Goal: Information Seeking & Learning: Learn about a topic

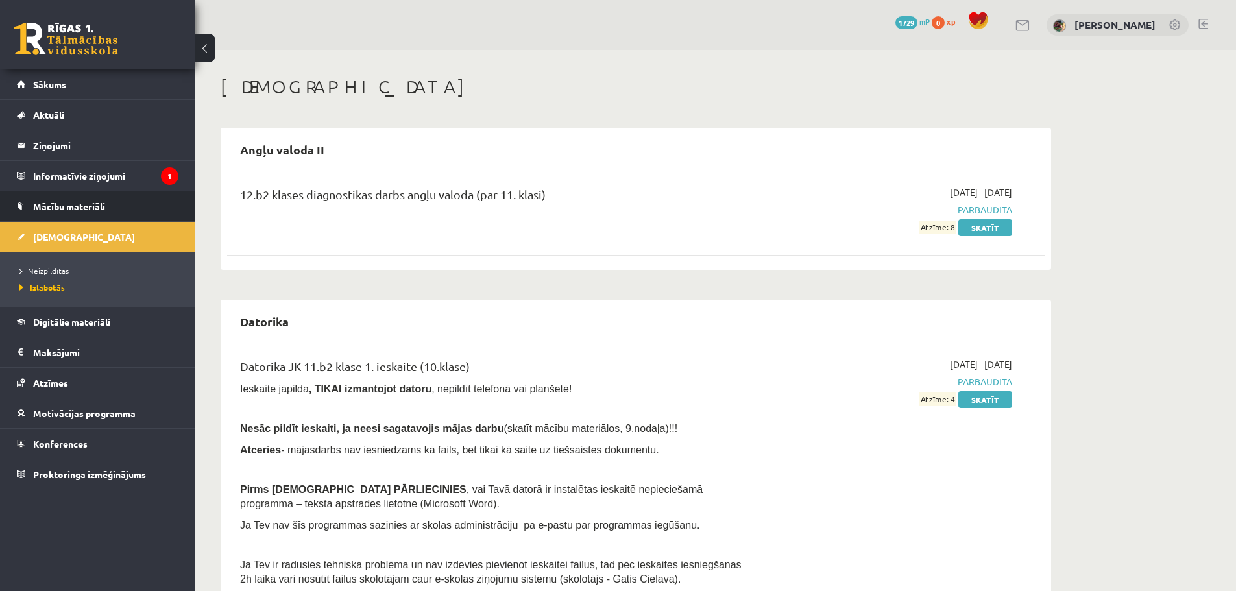
click at [94, 199] on link "Mācību materiāli" at bounding box center [98, 206] width 162 height 30
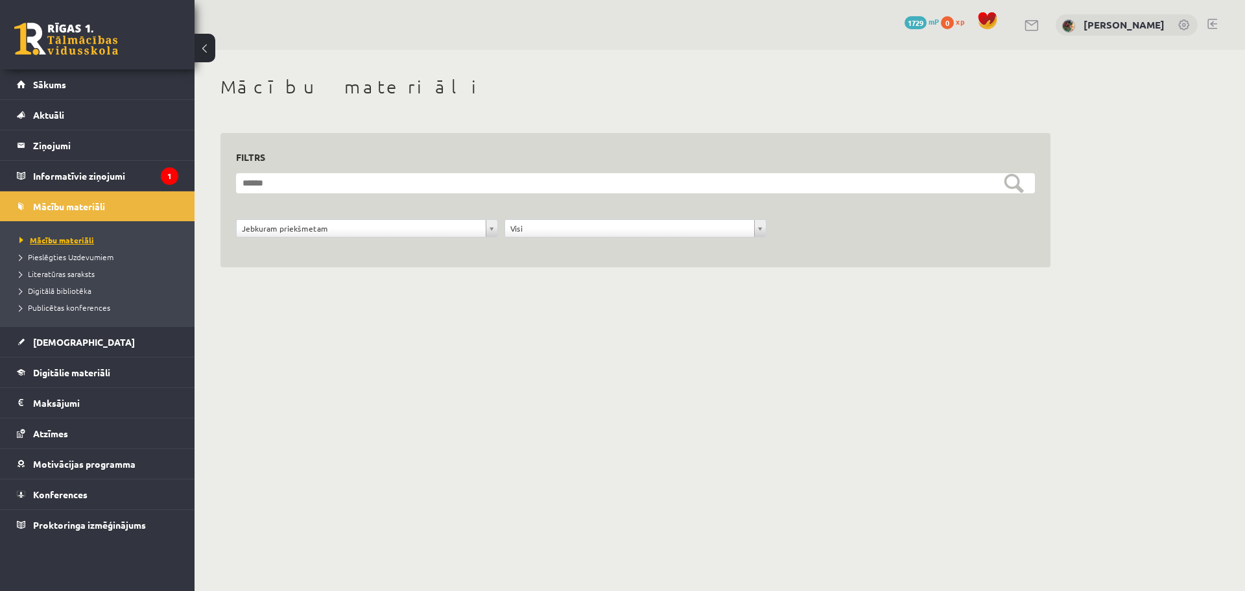
click at [43, 243] on span "Mācību materiāli" at bounding box center [56, 240] width 75 height 10
click at [53, 349] on link "[DEMOGRAPHIC_DATA]" at bounding box center [98, 342] width 162 height 30
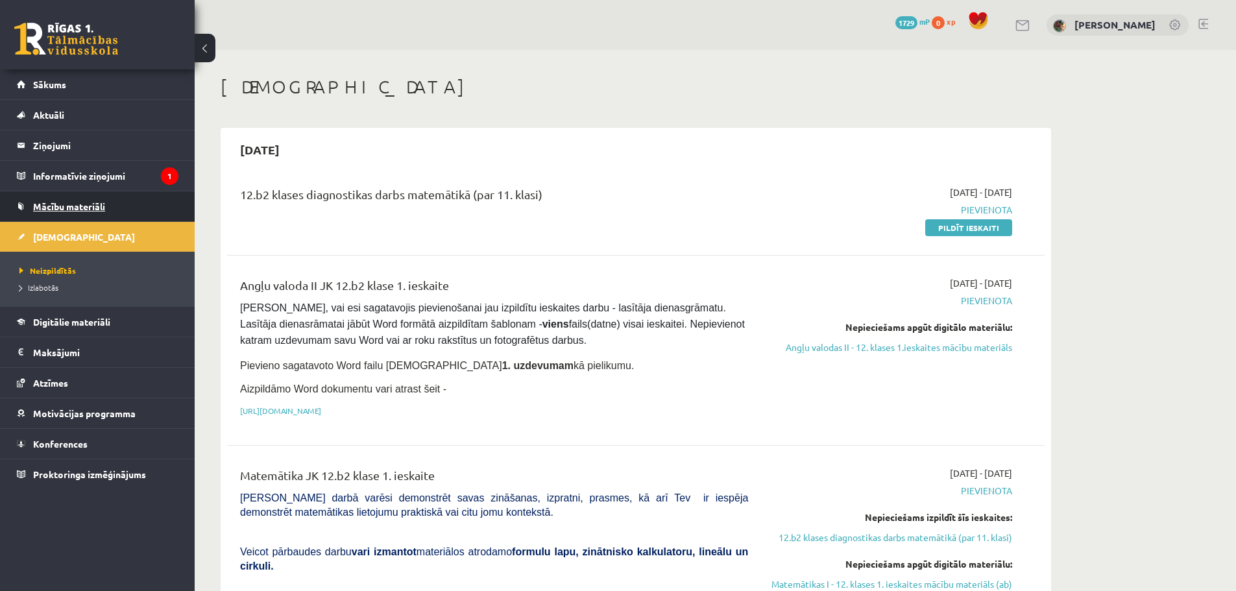
click at [99, 205] on span "Mācību materiāli" at bounding box center [69, 206] width 72 height 12
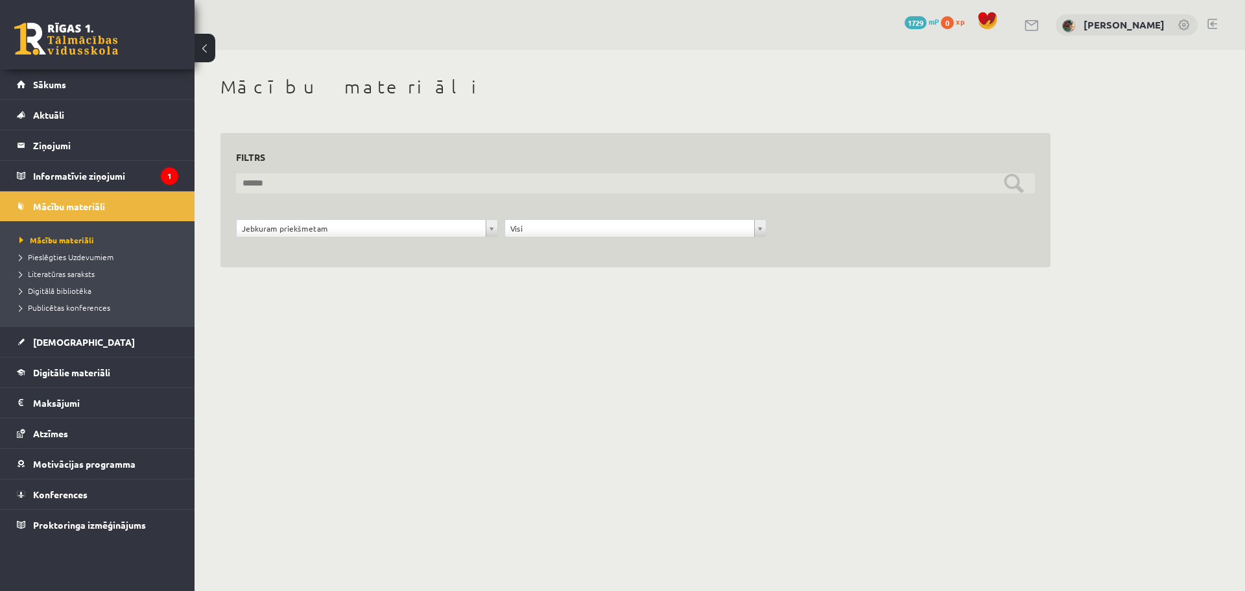
click at [287, 187] on input "text" at bounding box center [635, 183] width 799 height 20
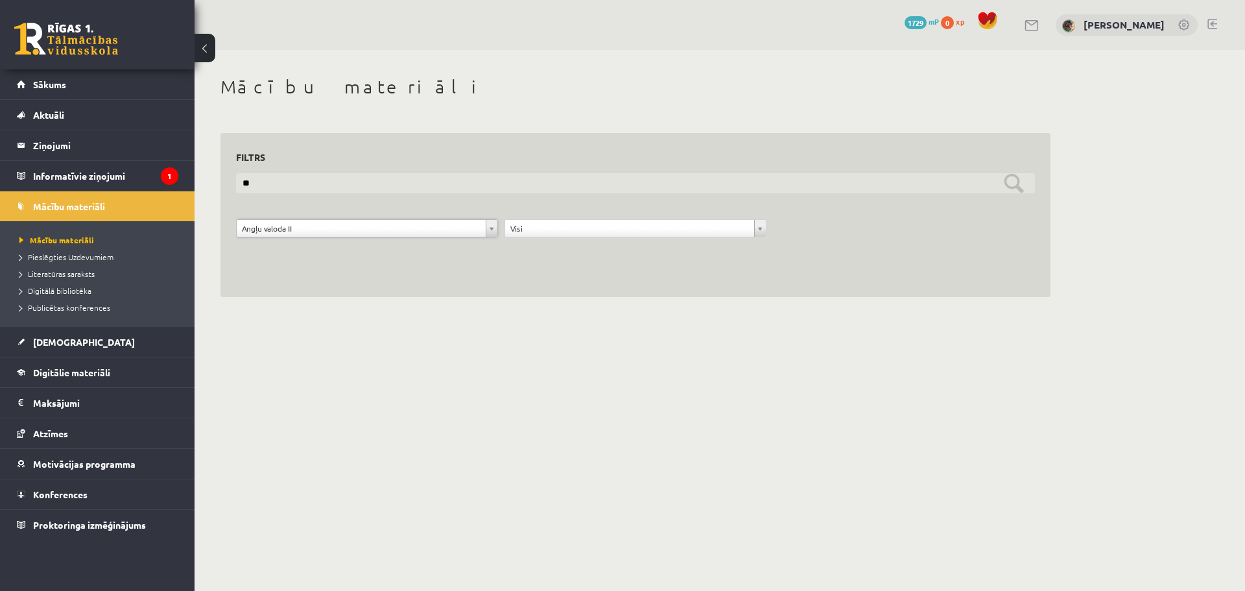
click at [329, 186] on input "**" at bounding box center [635, 183] width 799 height 20
type input "*"
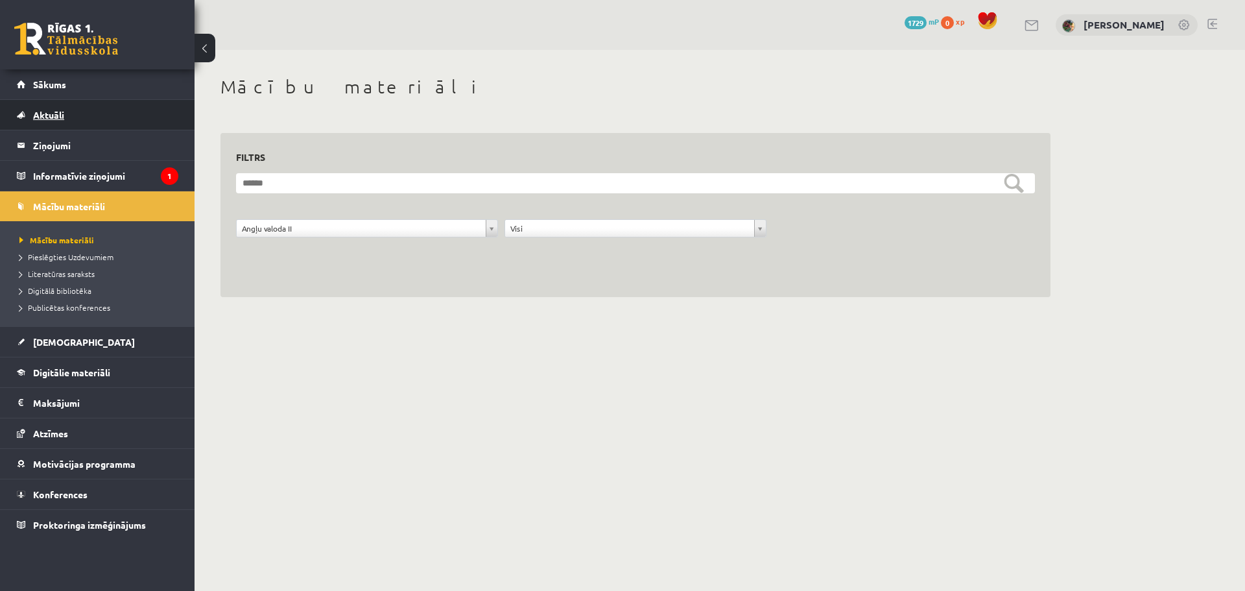
click at [50, 116] on span "Aktuāli" at bounding box center [48, 115] width 31 height 12
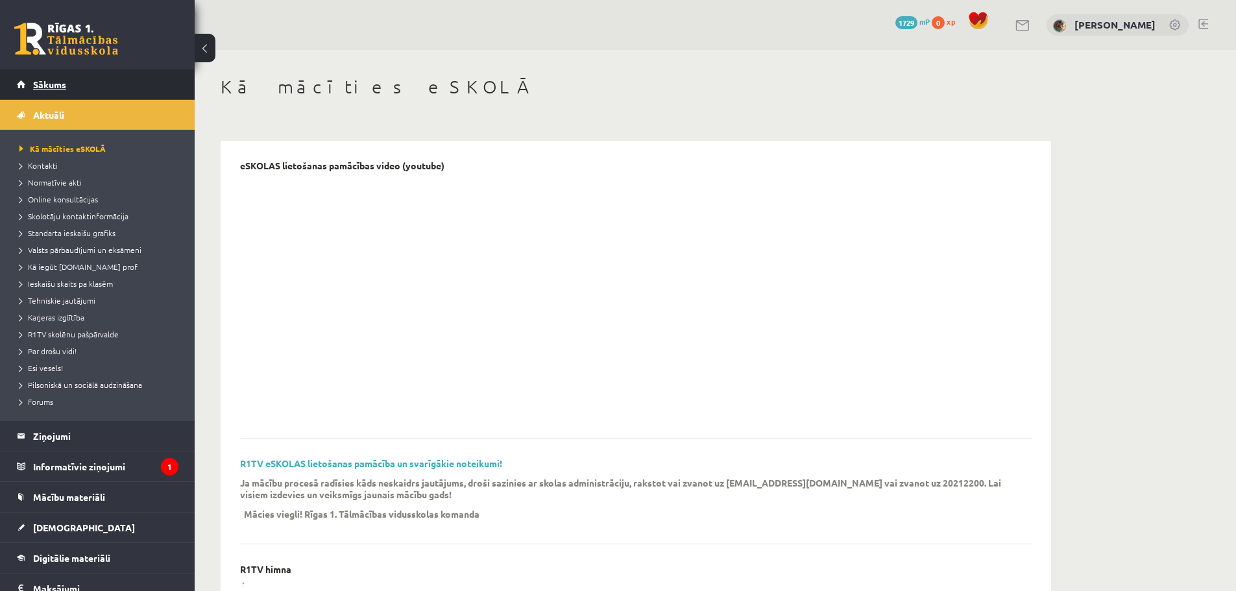
click at [50, 91] on link "Sākums" at bounding box center [98, 84] width 162 height 30
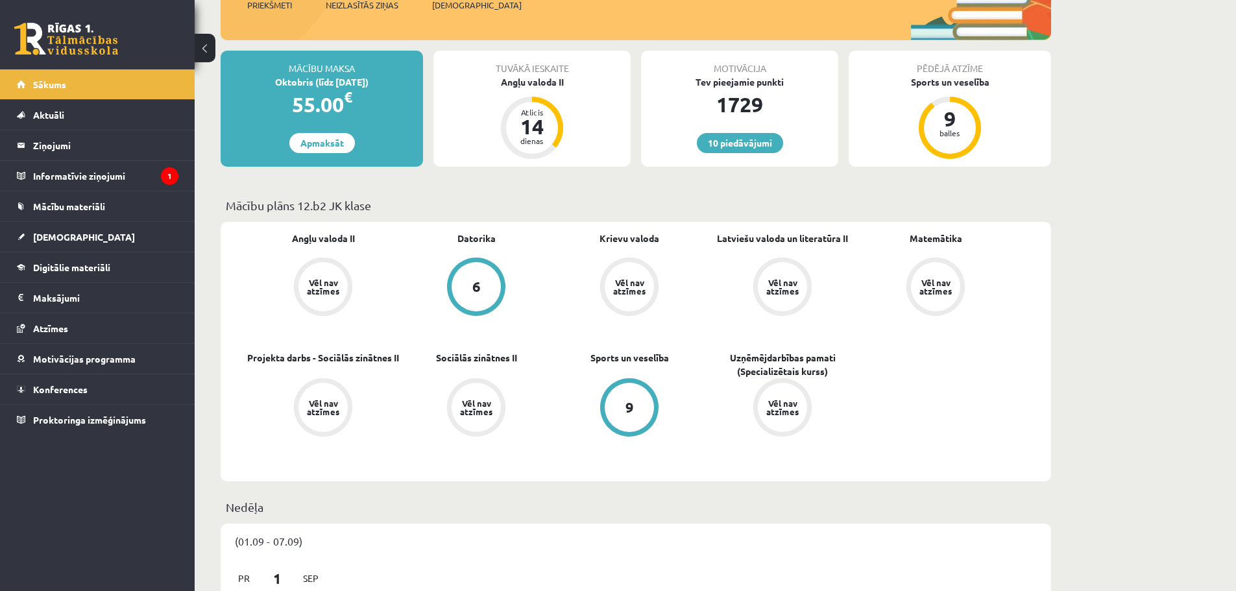
scroll to position [358, 0]
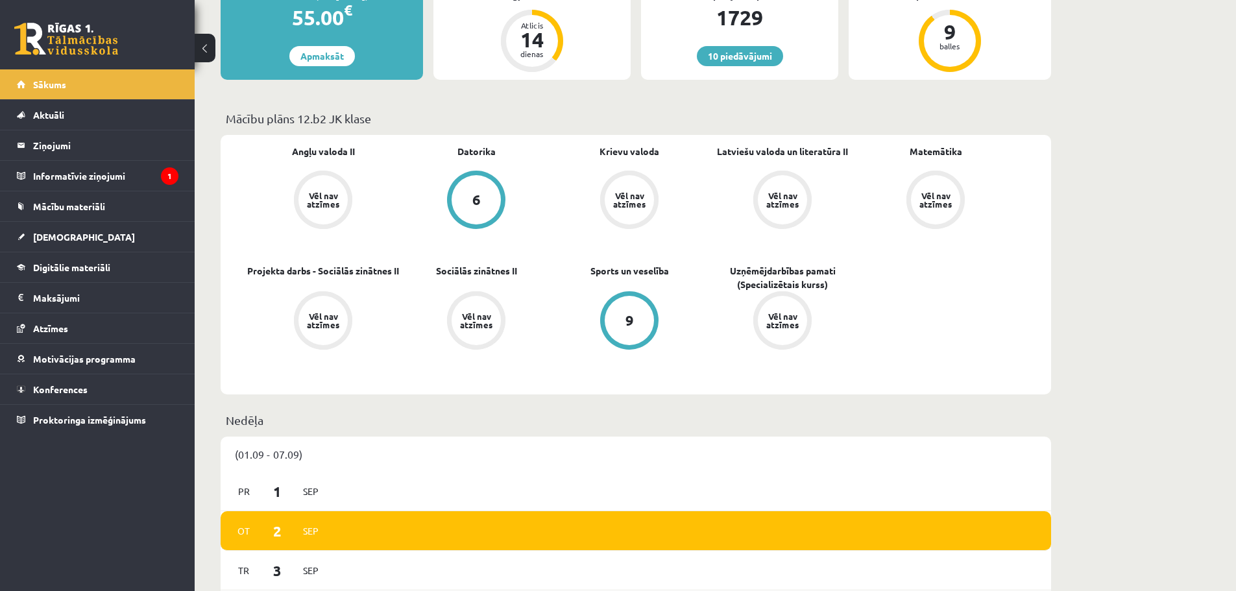
click at [334, 206] on div "Vēl nav atzīmes" at bounding box center [323, 199] width 36 height 17
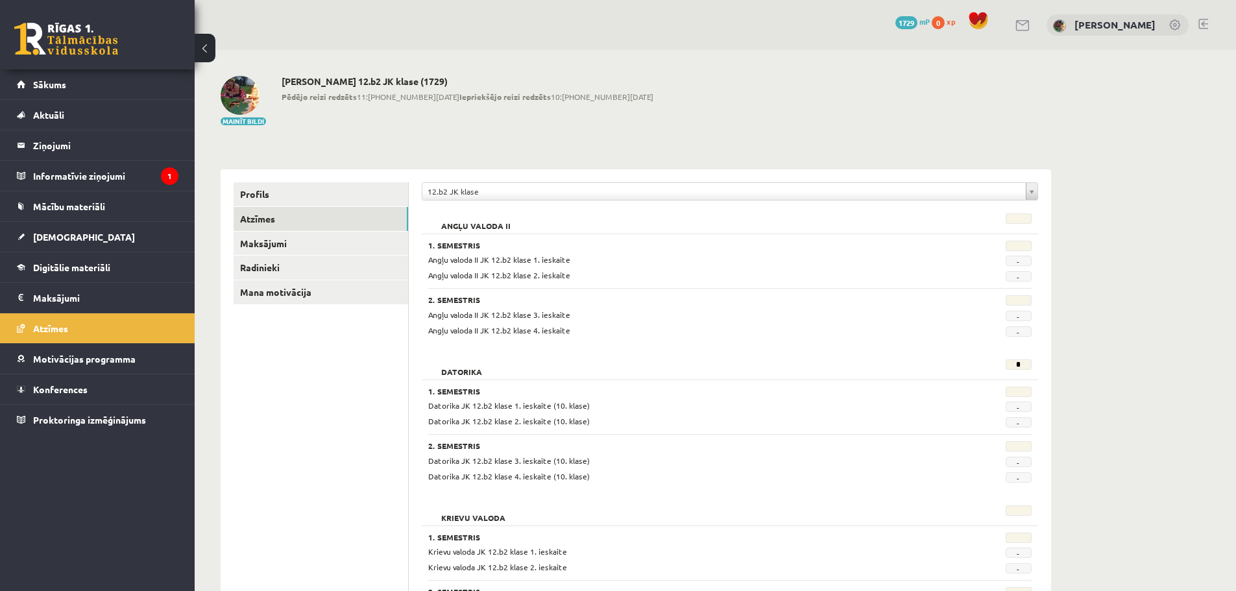
click at [207, 52] on button at bounding box center [205, 48] width 21 height 29
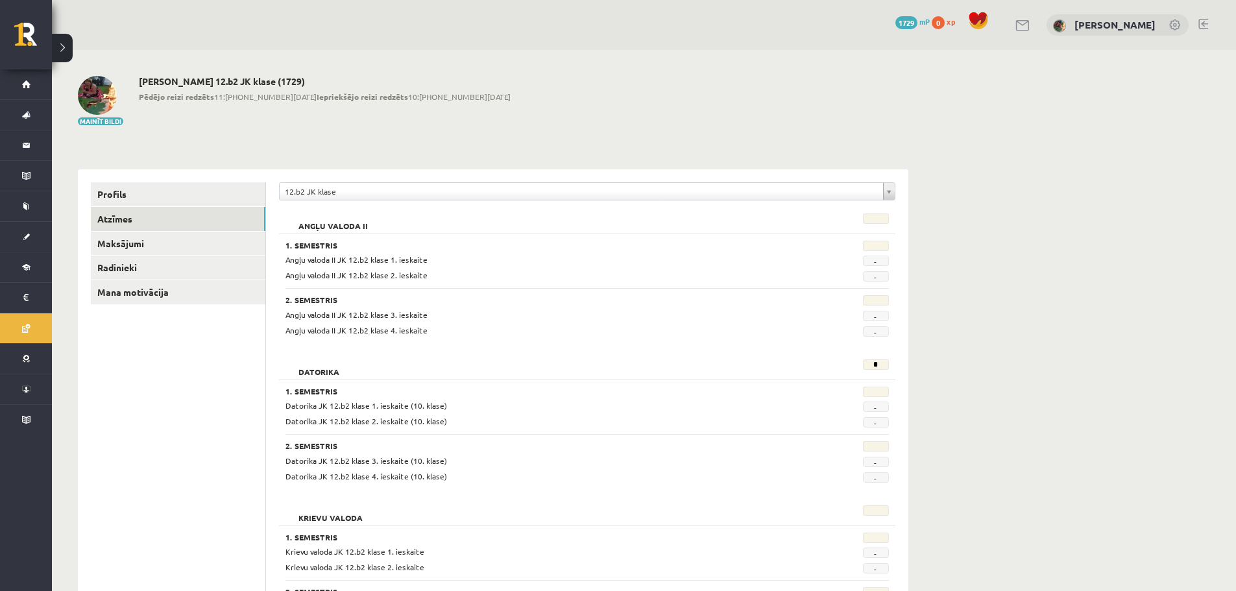
click at [65, 51] on button at bounding box center [62, 48] width 21 height 29
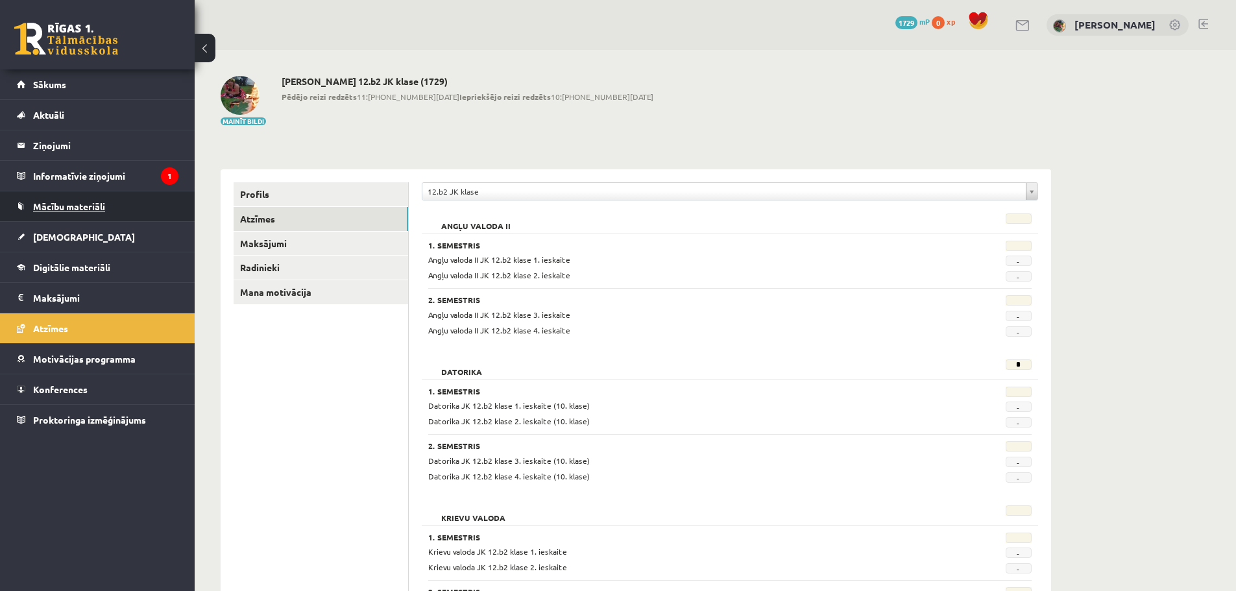
click at [46, 211] on link "Mācību materiāli" at bounding box center [98, 206] width 162 height 30
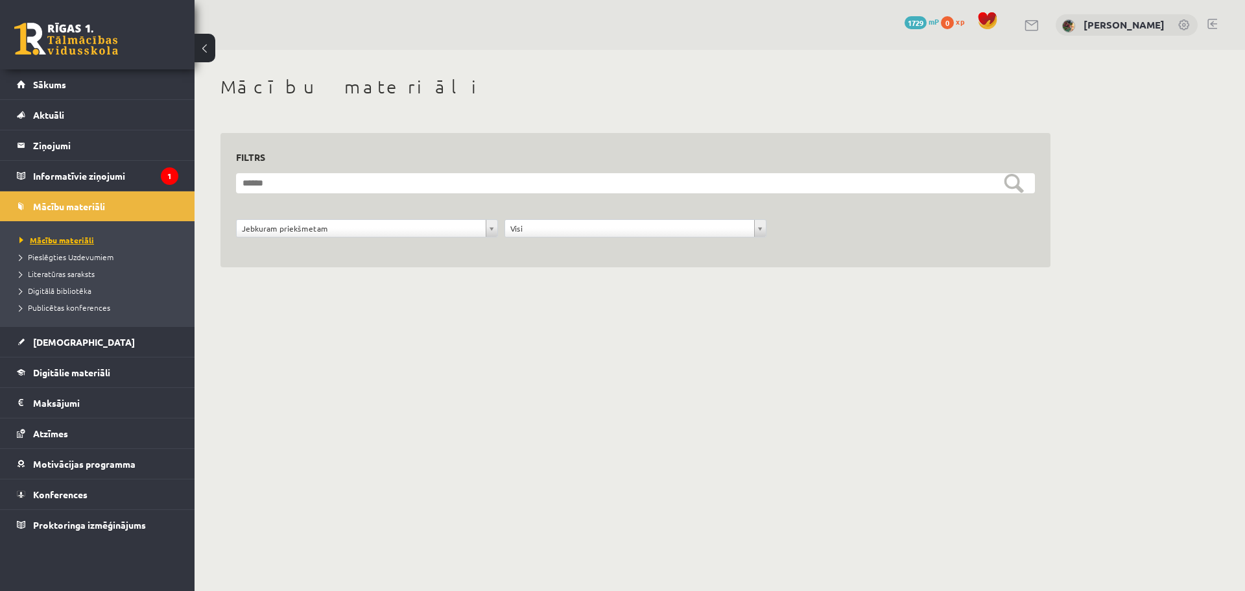
click at [41, 239] on span "Mācību materiāli" at bounding box center [56, 240] width 75 height 10
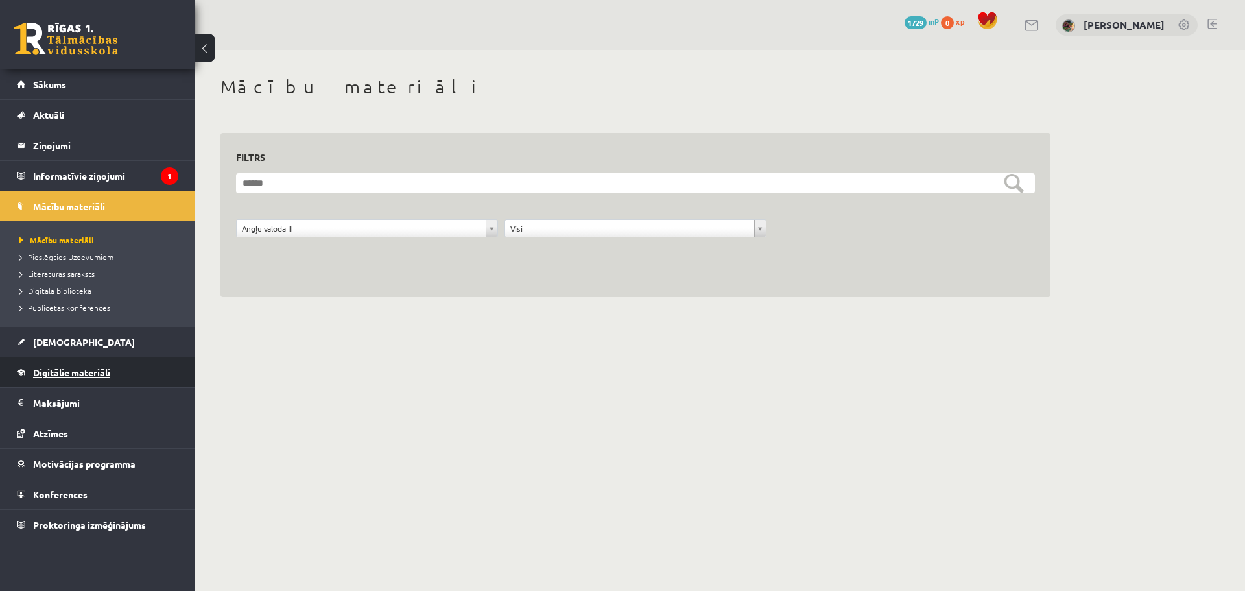
click at [58, 378] on link "Digitālie materiāli" at bounding box center [98, 372] width 162 height 30
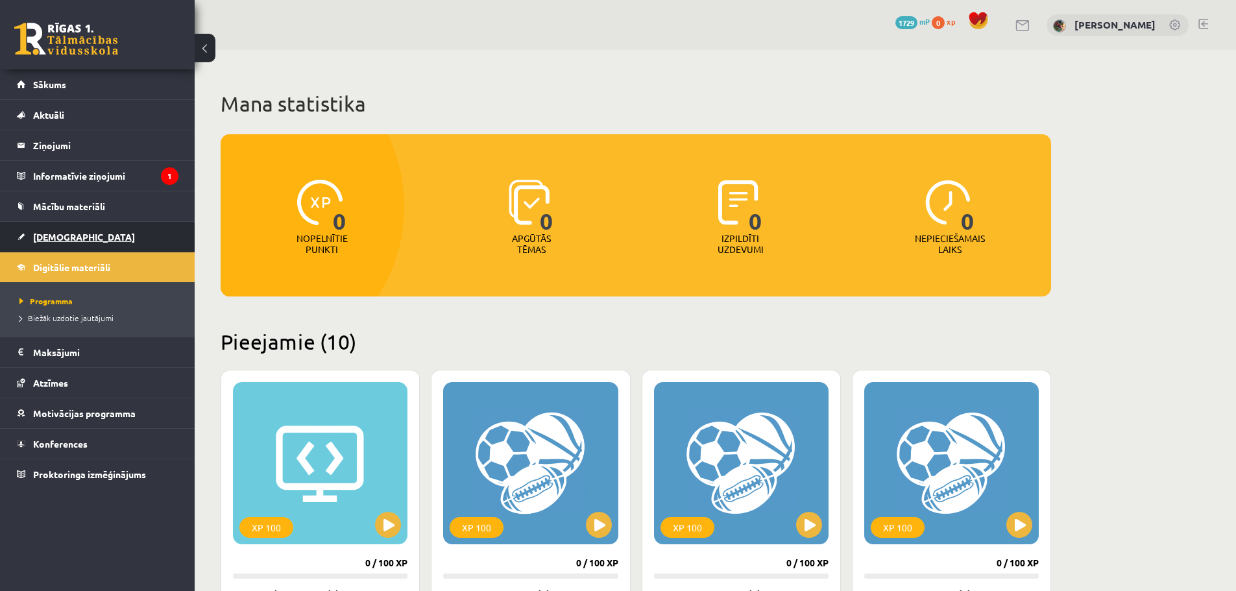
click at [50, 235] on span "[DEMOGRAPHIC_DATA]" at bounding box center [84, 237] width 102 height 12
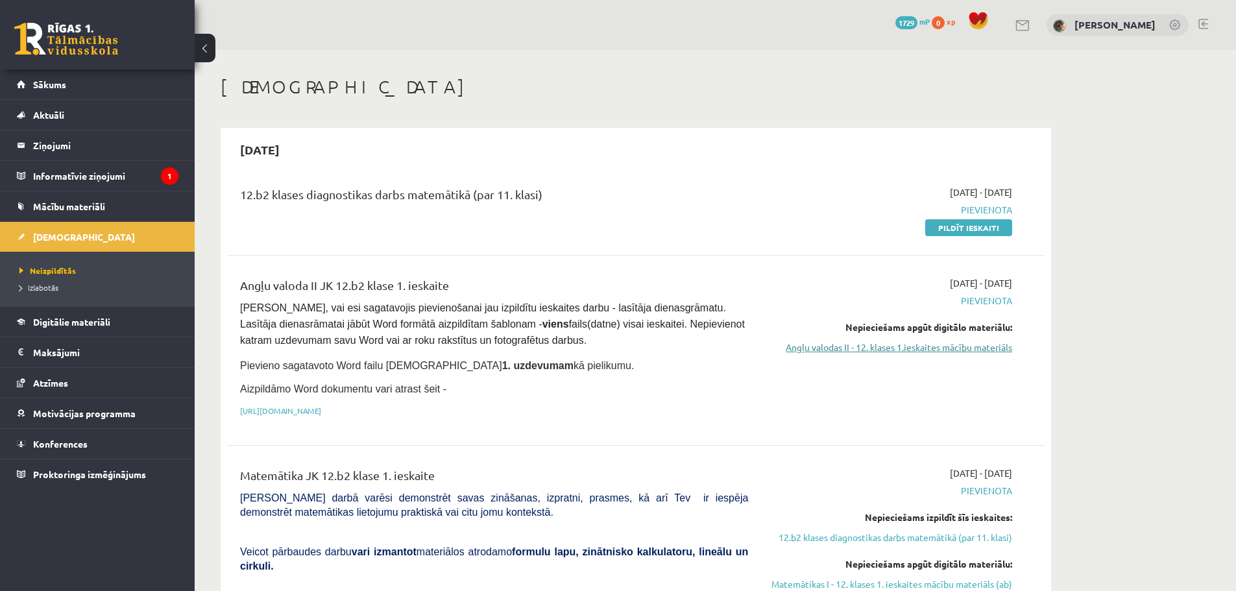
click at [867, 347] on link "Angļu valodas II - 12. klases 1.ieskaites mācību materiāls" at bounding box center [889, 348] width 245 height 14
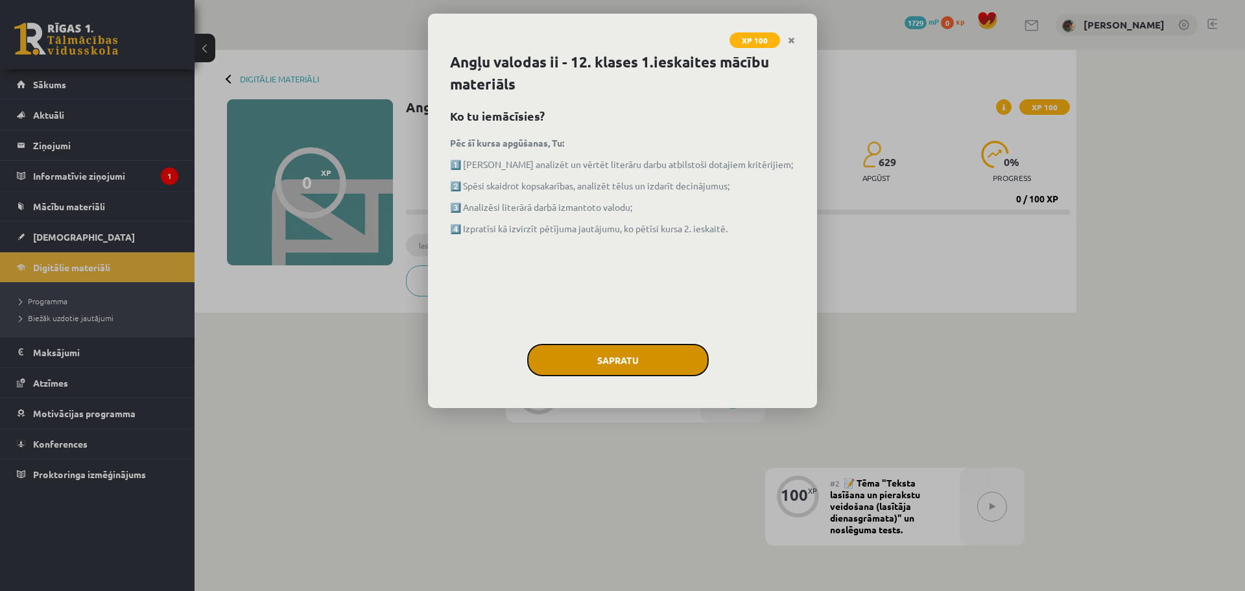
click at [631, 370] on button "Sapratu" at bounding box center [618, 360] width 182 height 32
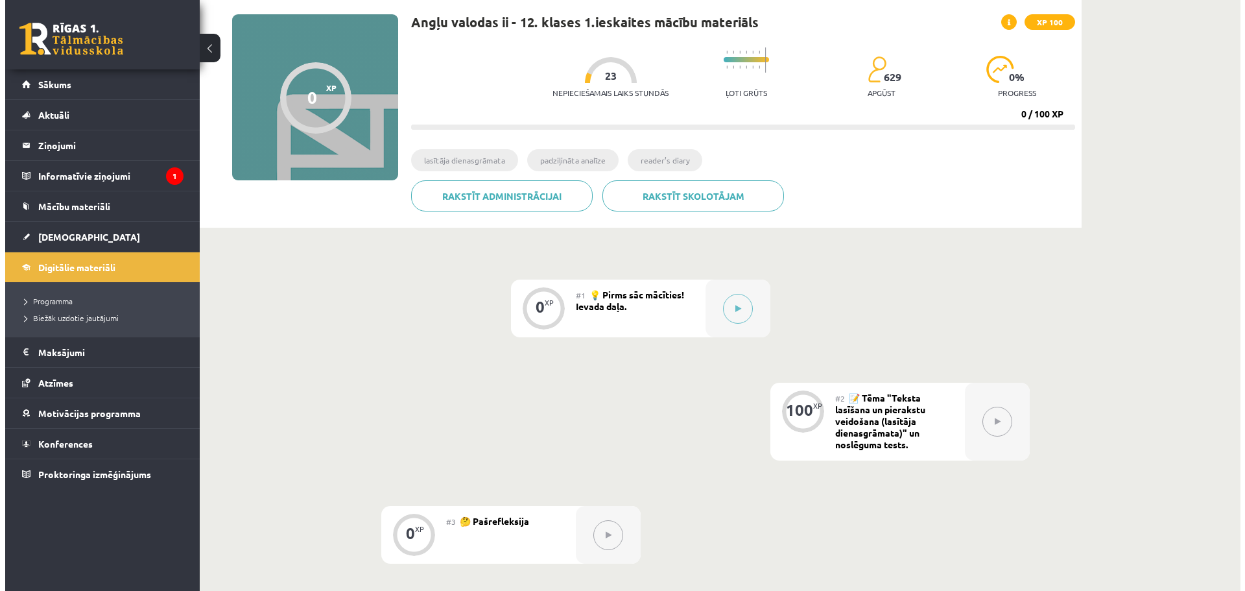
scroll to position [94, 0]
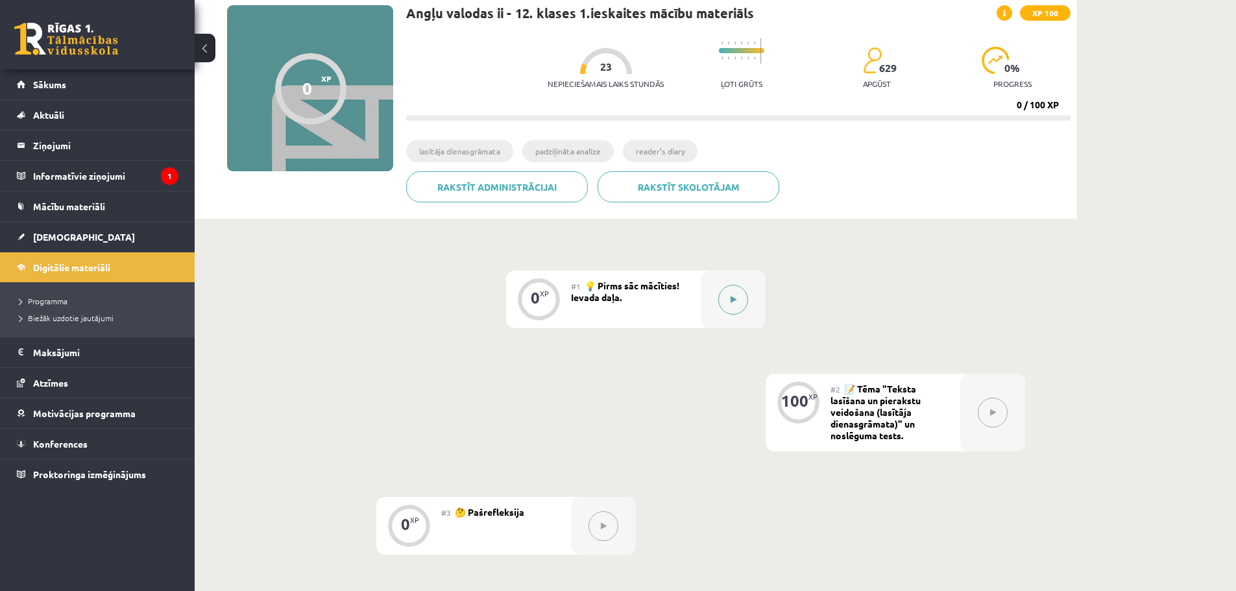
click at [734, 299] on icon at bounding box center [733, 300] width 6 height 8
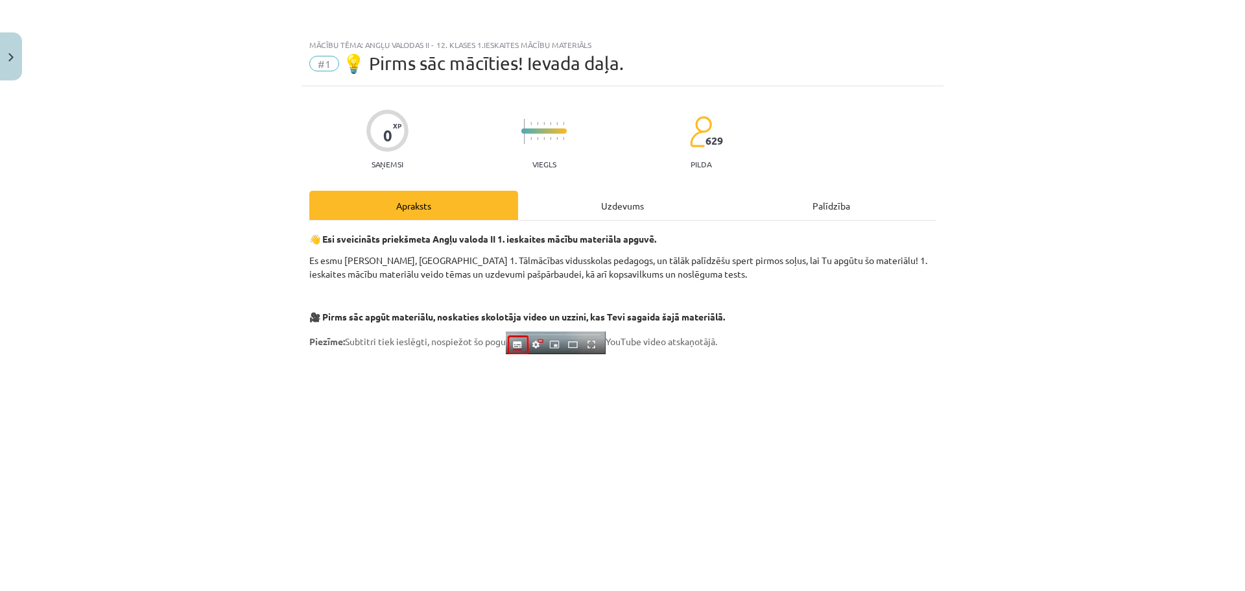
scroll to position [775, 0]
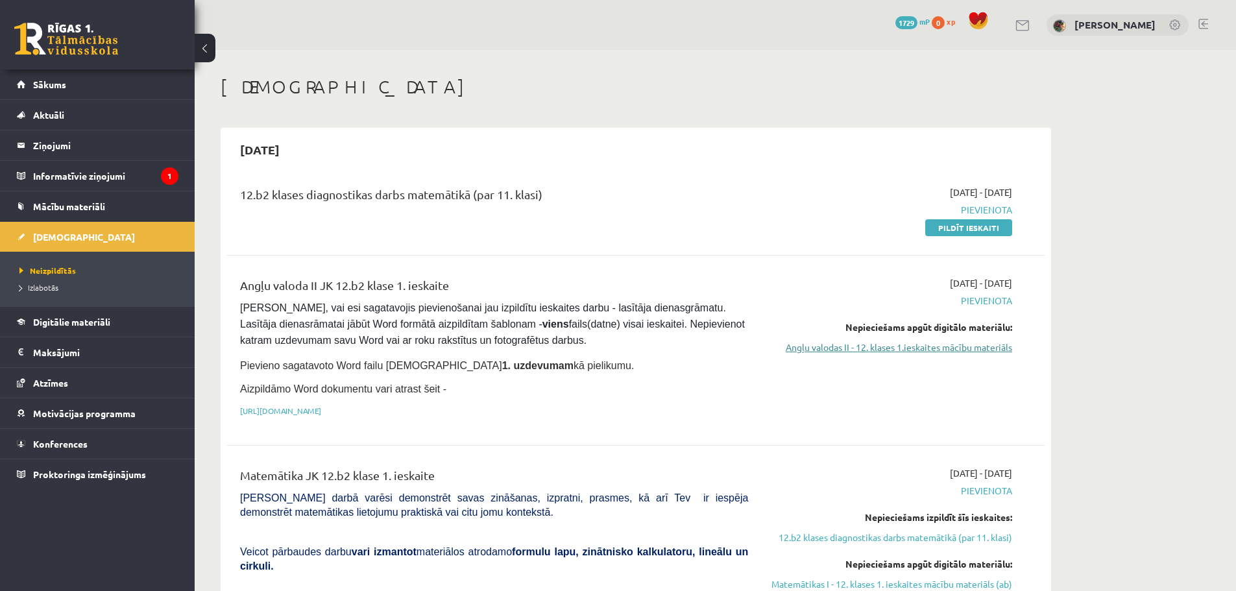
click at [911, 348] on link "Angļu valodas II - 12. klases 1.ieskaites mācību materiāls" at bounding box center [889, 348] width 245 height 14
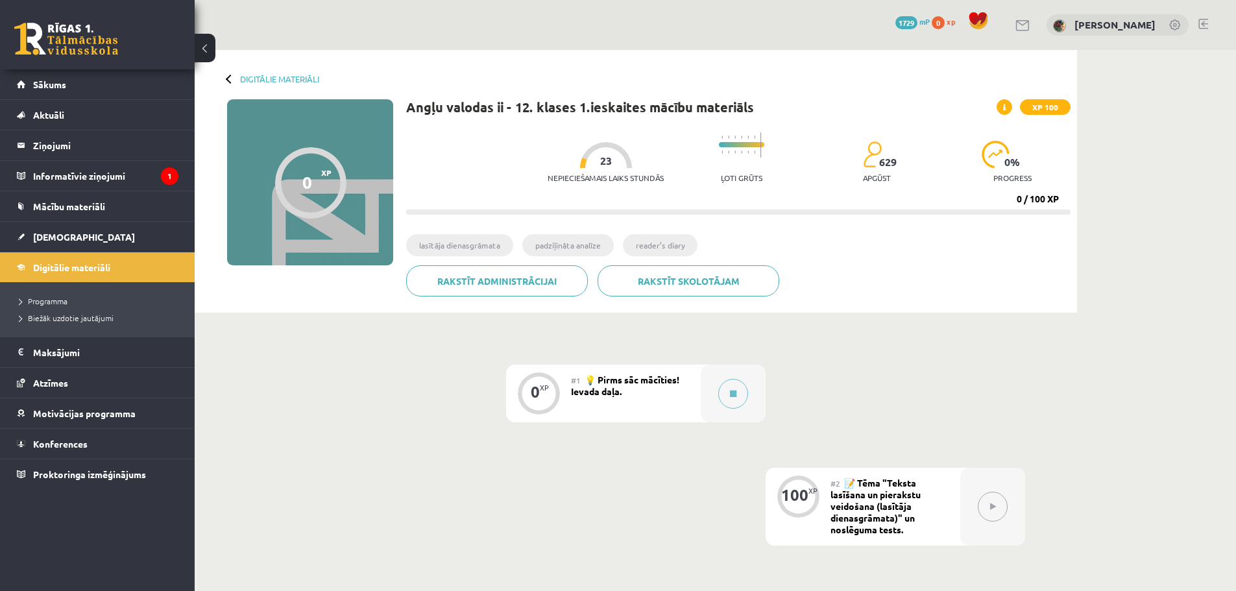
click at [656, 399] on div "#1 💡 Pirms sāc mācīties! Ievada daļa." at bounding box center [636, 394] width 130 height 58
click at [717, 395] on div at bounding box center [733, 394] width 65 height 58
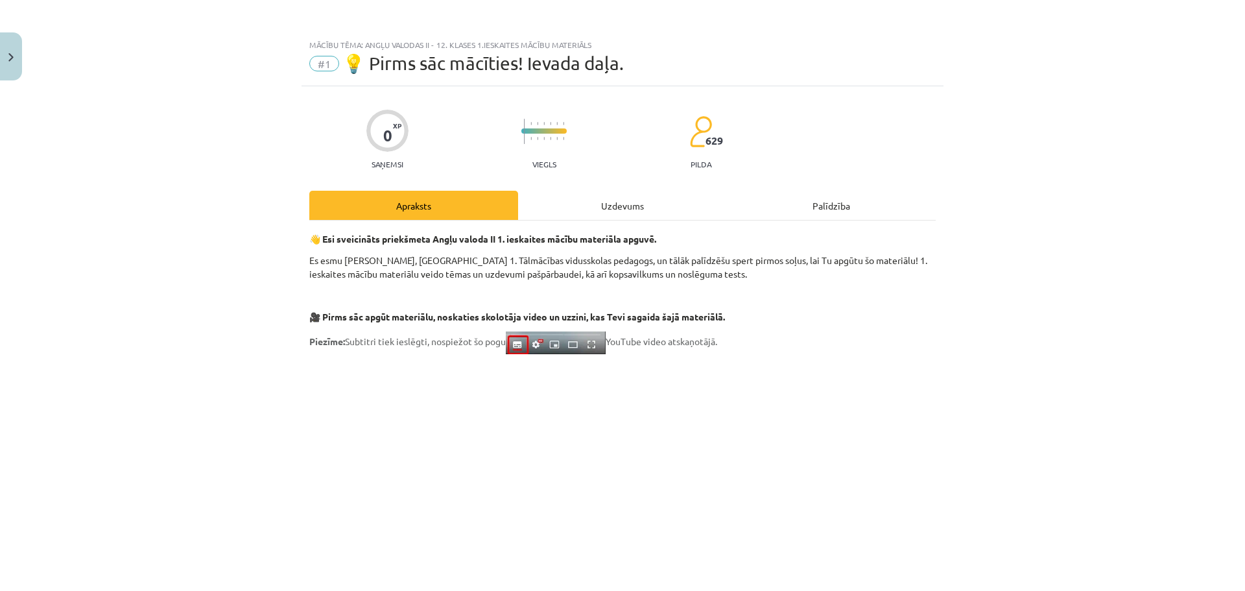
click at [623, 210] on div "Uzdevums" at bounding box center [622, 205] width 209 height 29
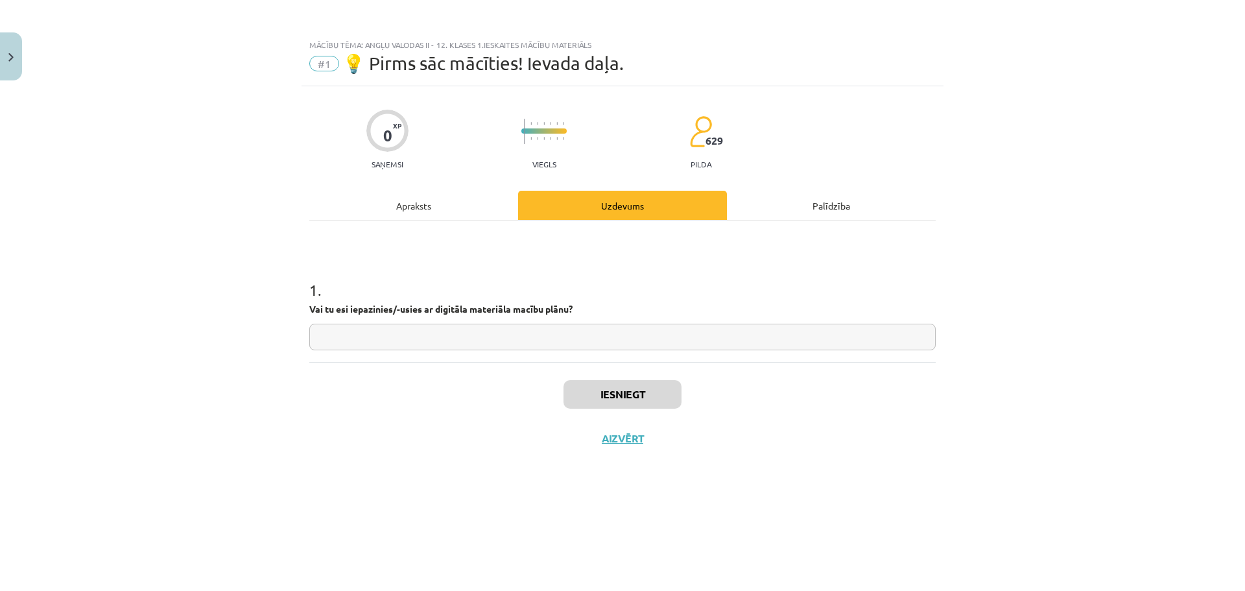
click at [399, 207] on div "Apraksts" at bounding box center [413, 205] width 209 height 29
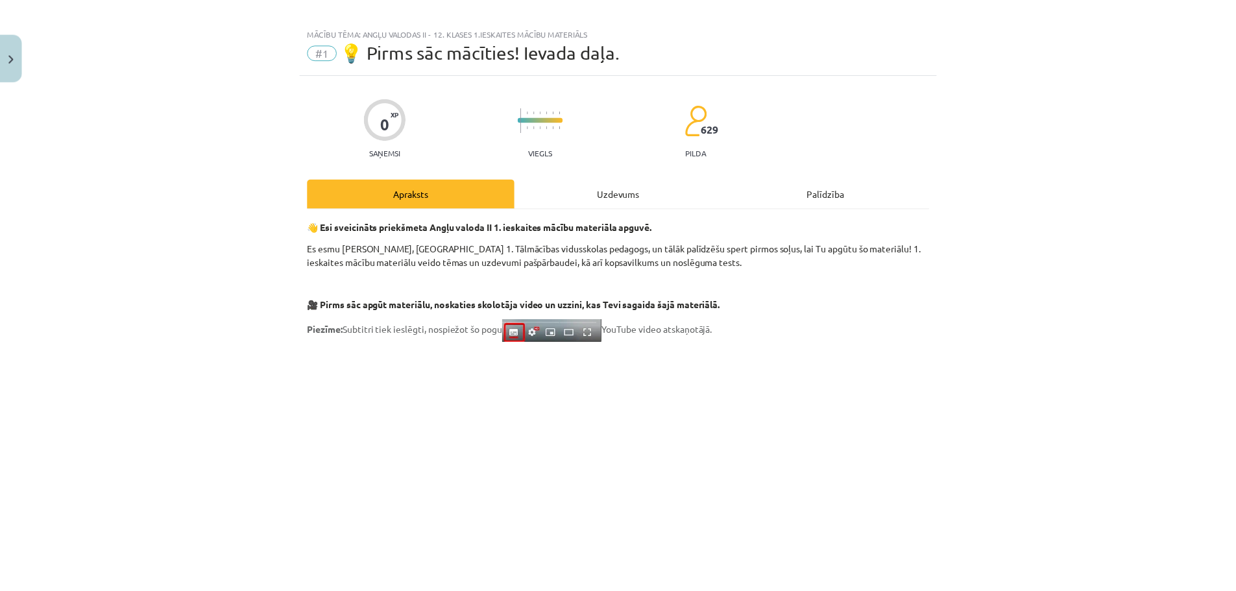
scroll to position [1, 0]
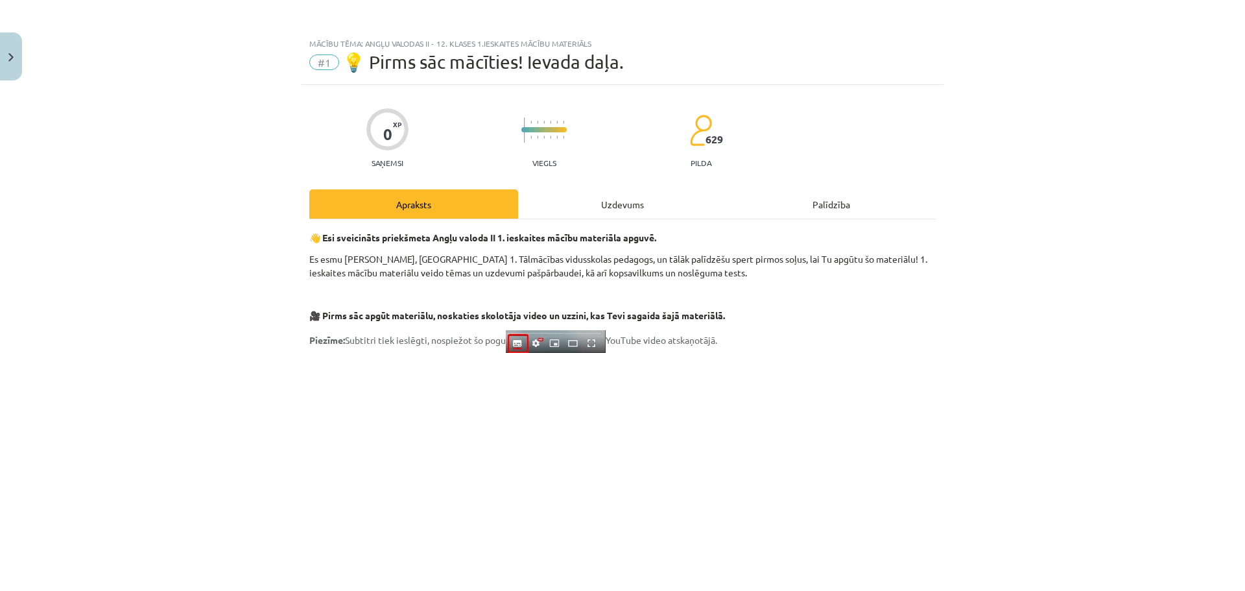
click at [25, 62] on div "Mācību tēma: Angļu valodas ii - 12. klases 1.ieskaites mācību materiāls #1 💡 Pi…" at bounding box center [622, 295] width 1245 height 591
click at [5, 56] on button "Close" at bounding box center [11, 56] width 22 height 48
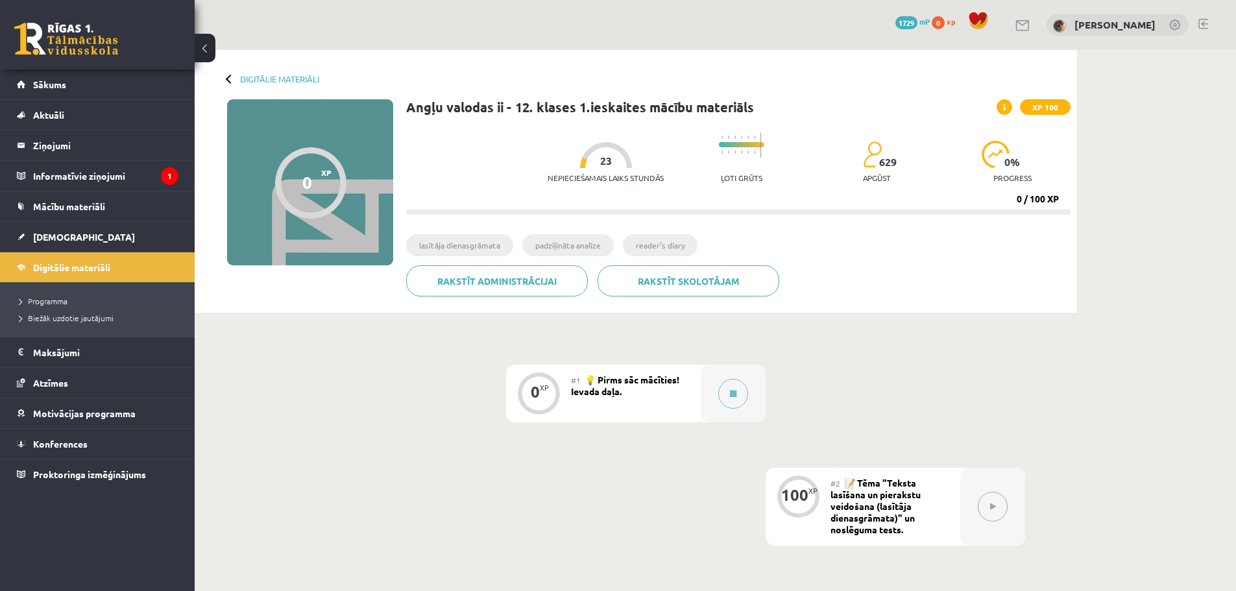
click at [1201, 26] on link at bounding box center [1203, 24] width 10 height 10
click at [1202, 24] on link at bounding box center [1203, 24] width 10 height 10
